Goal: Information Seeking & Learning: Learn about a topic

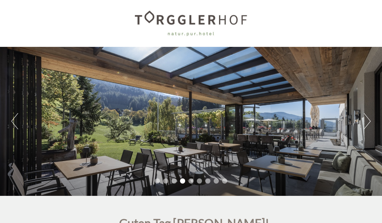
scroll to position [0, 0]
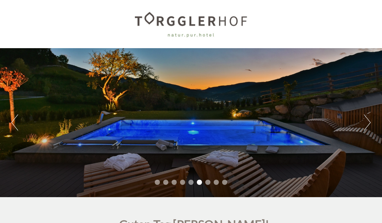
click at [369, 118] on button "Next" at bounding box center [367, 123] width 7 height 16
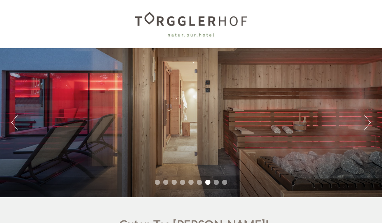
click at [369, 121] on button "Next" at bounding box center [367, 123] width 7 height 16
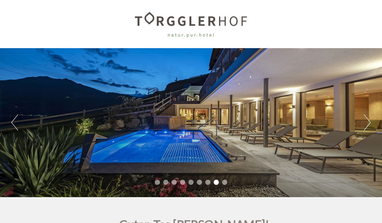
click at [370, 121] on button "Next" at bounding box center [367, 123] width 7 height 16
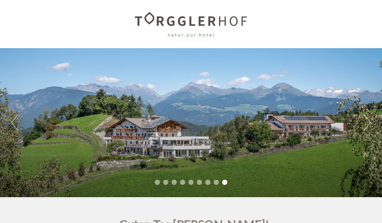
click at [370, 120] on button "Next" at bounding box center [367, 123] width 7 height 16
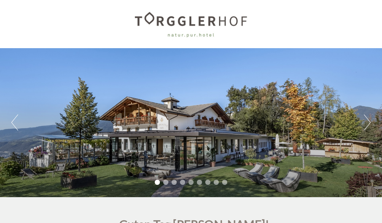
click at [370, 119] on button "Next" at bounding box center [367, 123] width 7 height 16
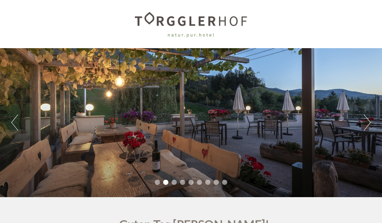
click at [374, 120] on div "Previous Next 1 2 3 4 5 6 7 8 9" at bounding box center [191, 122] width 382 height 149
click at [370, 120] on button "Next" at bounding box center [367, 123] width 7 height 16
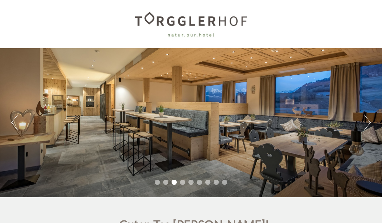
click at [370, 117] on button "Next" at bounding box center [367, 123] width 7 height 16
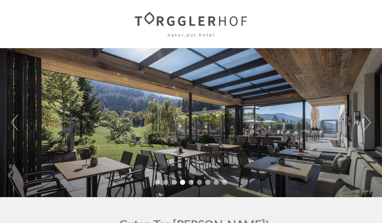
click at [370, 118] on button "Next" at bounding box center [367, 123] width 7 height 16
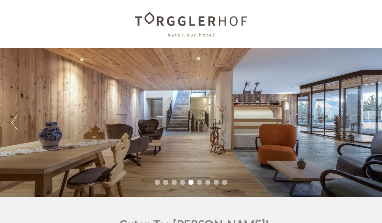
click at [374, 121] on div "Previous Next 1 2 3 4 5 6 7 8 9" at bounding box center [191, 122] width 382 height 149
click at [370, 117] on button "Next" at bounding box center [367, 123] width 7 height 16
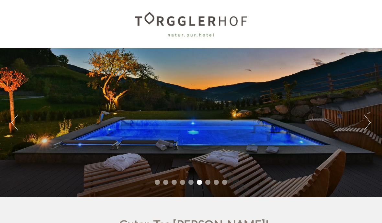
click at [370, 123] on button "Next" at bounding box center [367, 123] width 7 height 16
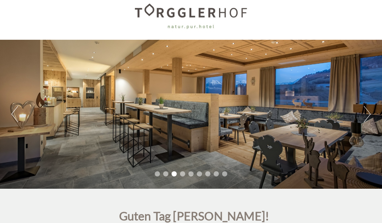
scroll to position [7, 0]
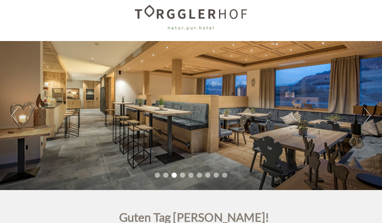
click at [362, 116] on div "Previous Next 1 2 3 4 5 6 7 8 9" at bounding box center [191, 115] width 382 height 149
click at [367, 117] on button "Next" at bounding box center [367, 115] width 7 height 16
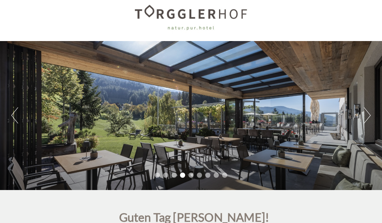
click at [366, 117] on button "Next" at bounding box center [367, 115] width 7 height 16
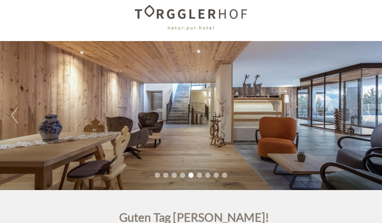
click at [369, 113] on button "Next" at bounding box center [367, 115] width 7 height 16
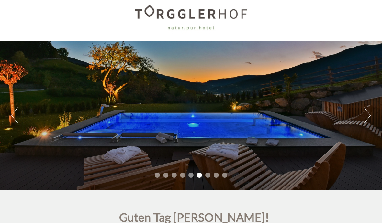
click at [367, 113] on button "Next" at bounding box center [367, 115] width 7 height 16
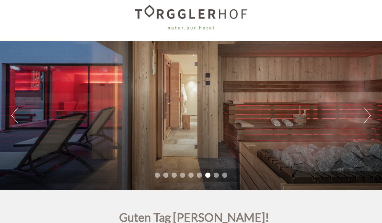
click at [364, 114] on button "Next" at bounding box center [367, 115] width 7 height 16
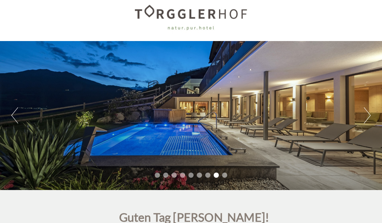
click at [366, 115] on button "Next" at bounding box center [367, 115] width 7 height 16
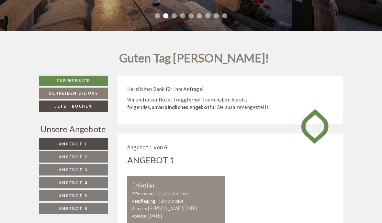
scroll to position [167, 0]
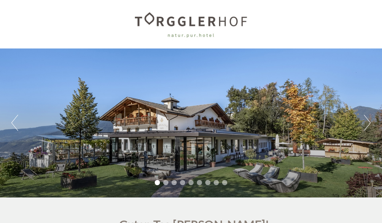
click at [362, 120] on div "Previous Next 1 2 3 4 5 6 7 8 9" at bounding box center [191, 123] width 382 height 149
click at [370, 125] on button "Next" at bounding box center [367, 123] width 7 height 16
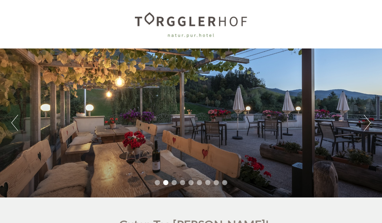
click at [370, 119] on button "Next" at bounding box center [367, 123] width 7 height 16
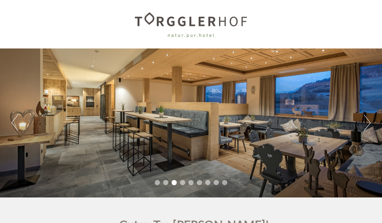
click at [370, 119] on button "Next" at bounding box center [367, 123] width 7 height 16
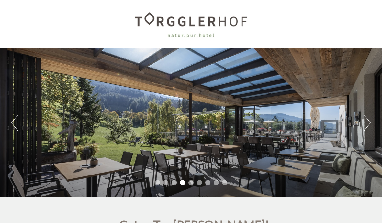
click at [370, 118] on button "Next" at bounding box center [367, 123] width 7 height 16
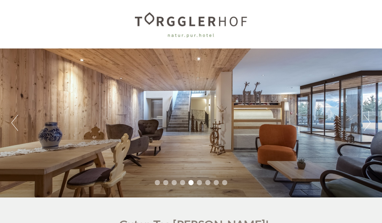
click at [370, 120] on button "Next" at bounding box center [367, 123] width 7 height 16
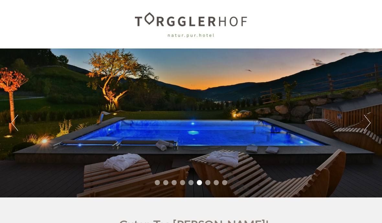
click at [370, 119] on button "Next" at bounding box center [367, 123] width 7 height 16
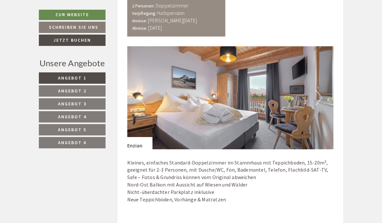
scroll to position [354, 0]
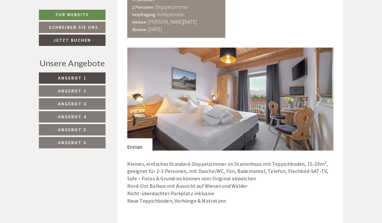
click at [318, 100] on button "Next" at bounding box center [318, 99] width 7 height 16
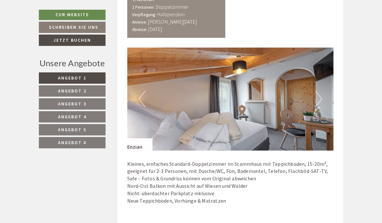
click at [323, 95] on img at bounding box center [230, 99] width 206 height 103
click at [318, 95] on button "Next" at bounding box center [318, 99] width 7 height 16
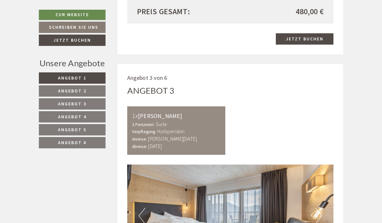
scroll to position [1036, 0]
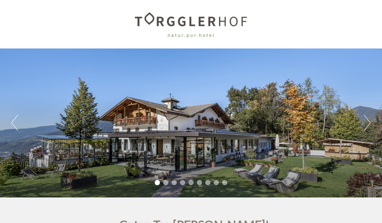
click at [319, 140] on div "Previous Next 1 2 3 4 5 6 7 8 9" at bounding box center [191, 123] width 382 height 149
